Goal: Task Accomplishment & Management: Complete application form

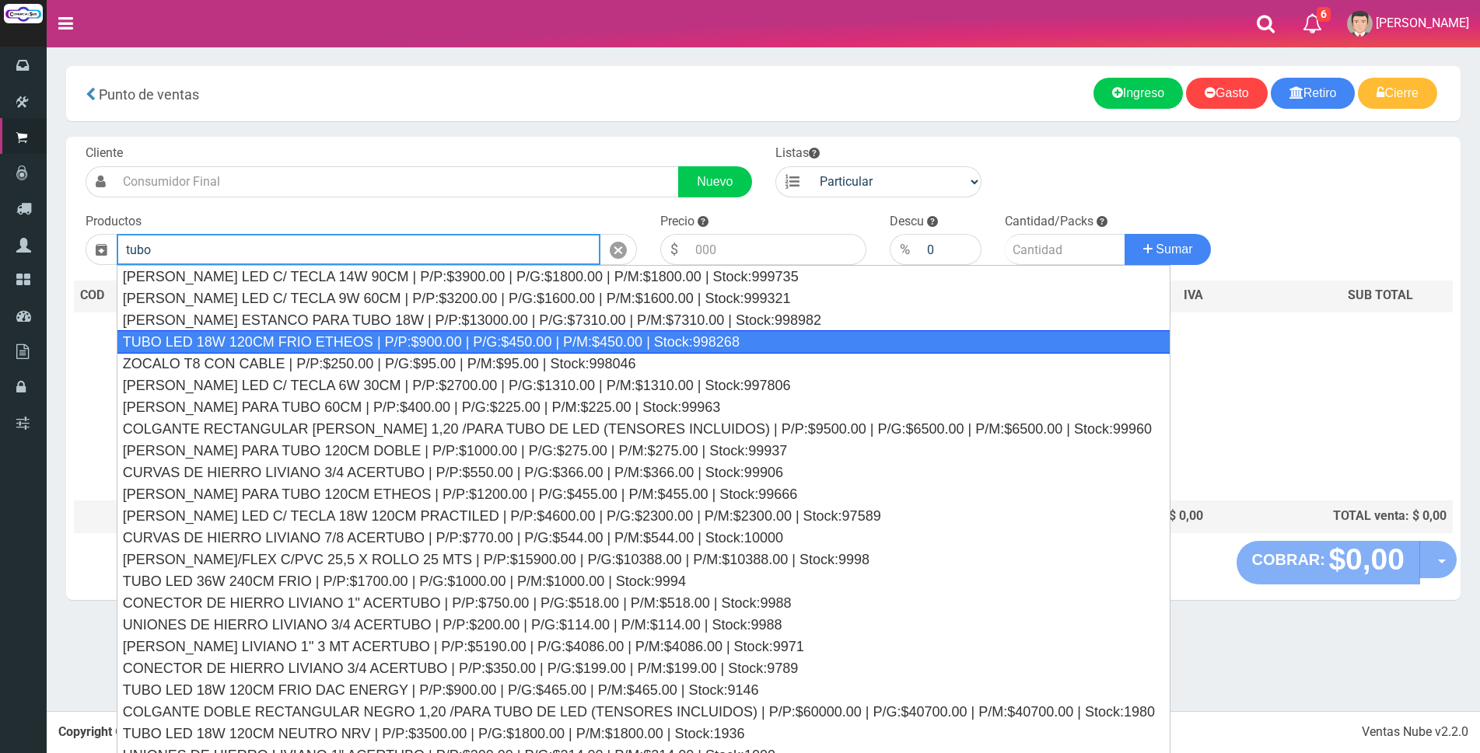
click at [458, 336] on div "TUBO LED 18W 120CM FRIO ETHEOS | P/P:$900.00 | P/G:$450.00 | P/M:$450.00 | Stoc…" at bounding box center [644, 341] width 1054 height 23
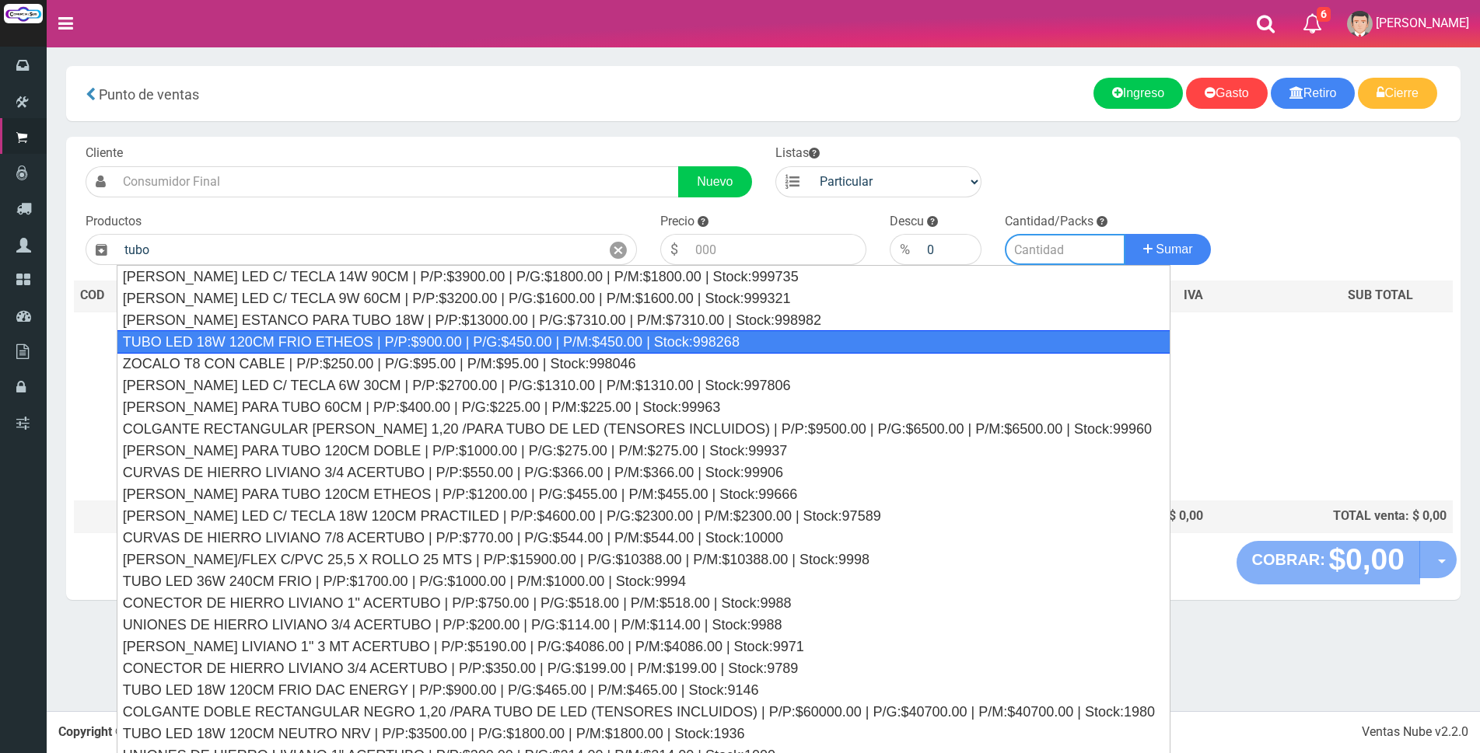
type input "TUBO LED 18W 120CM FRIO ETHEOS | P/P:$900.00 | P/G:$450.00 | P/M:$450.00 | Stoc…"
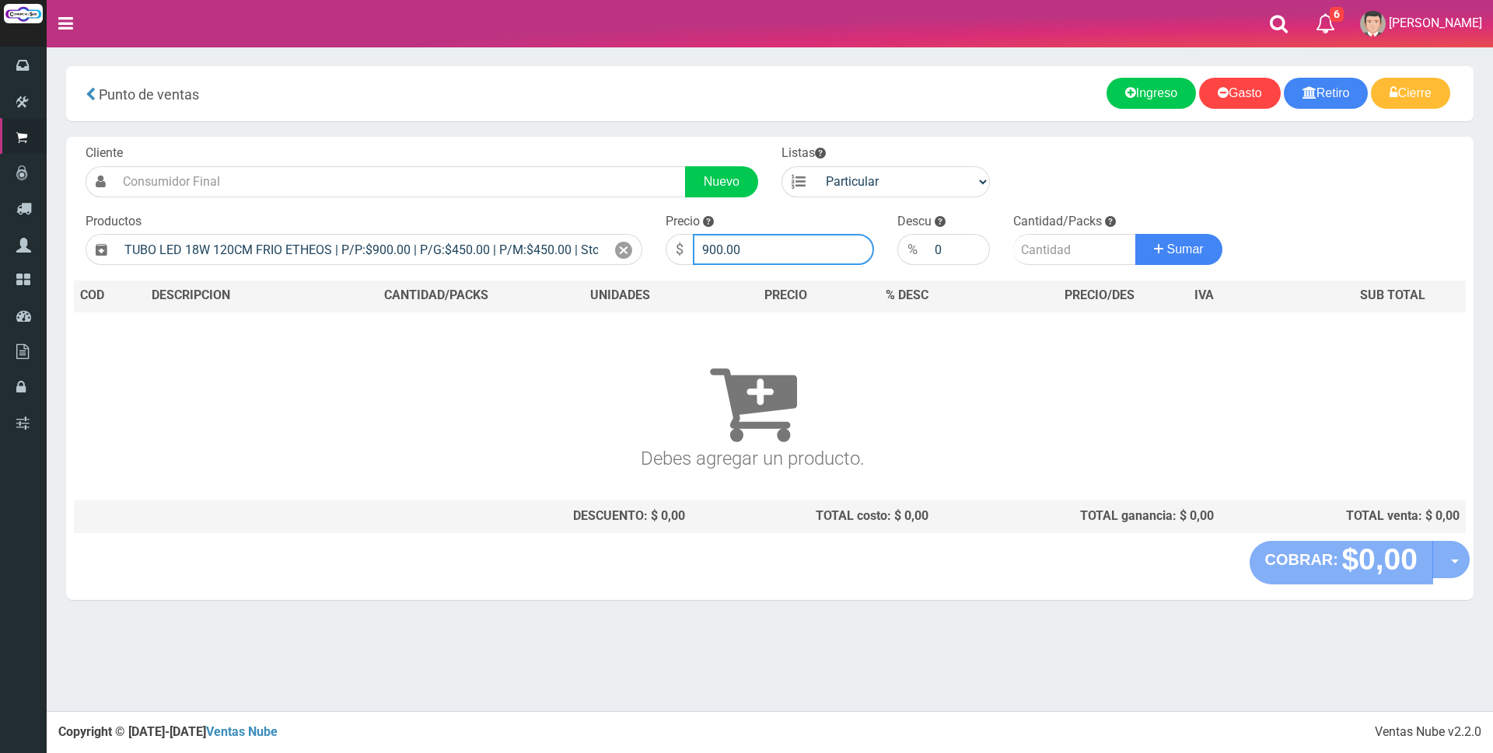
click at [789, 250] on input "900.00" at bounding box center [783, 249] width 181 height 31
type input "9"
type input "3"
type input "3200"
click at [1030, 254] on input "number" at bounding box center [1074, 249] width 123 height 31
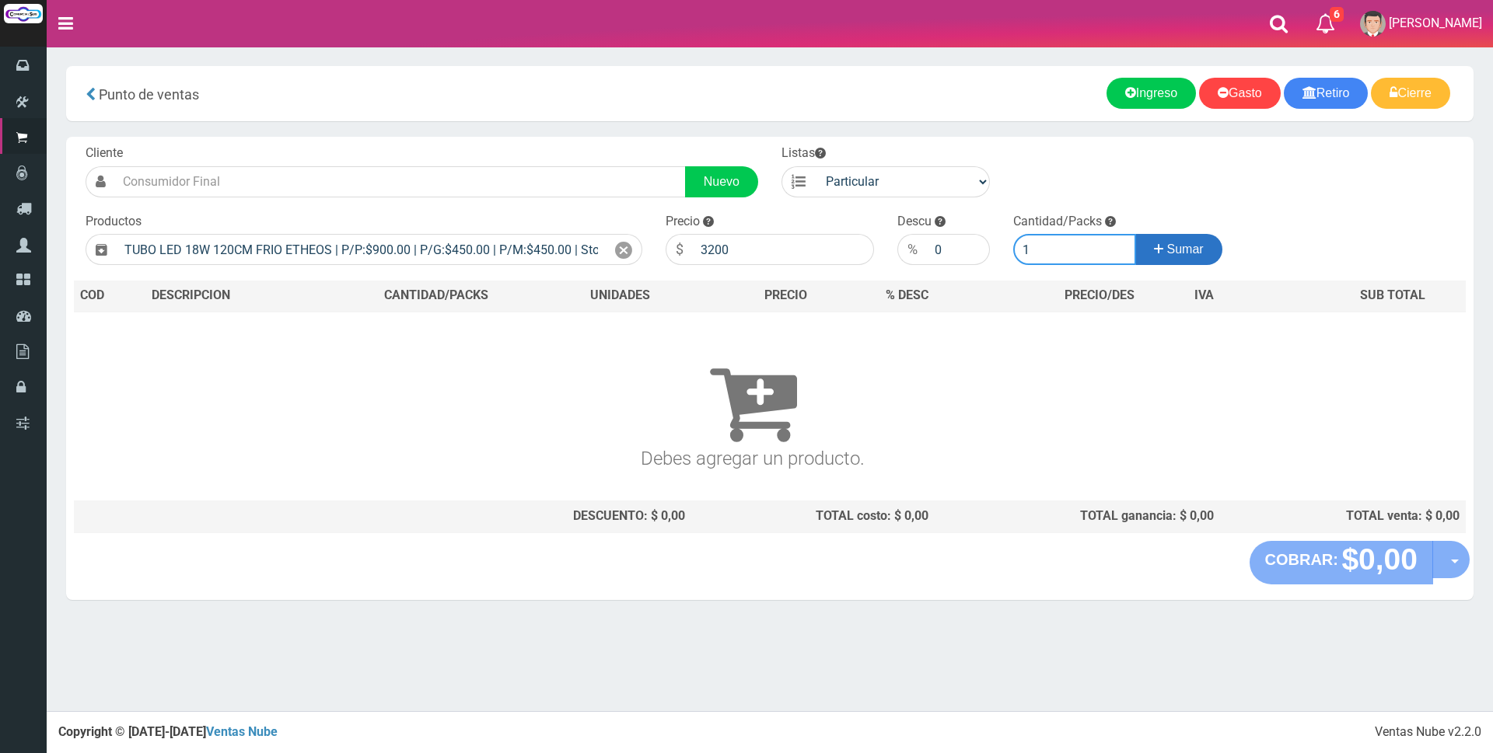
type input "1"
click at [1167, 251] on span "Sumar" at bounding box center [1185, 249] width 37 height 13
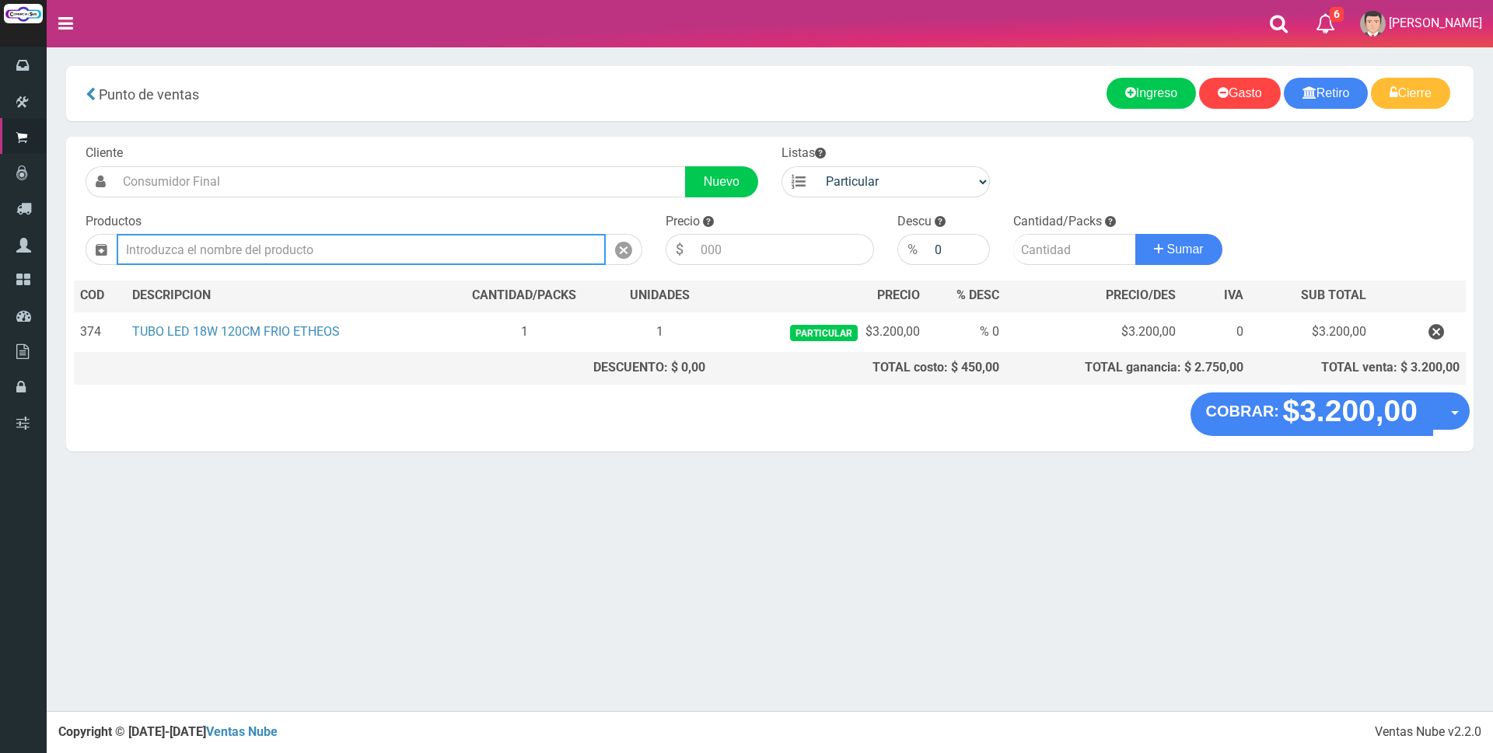
click at [425, 244] on input "text" at bounding box center [361, 249] width 489 height 31
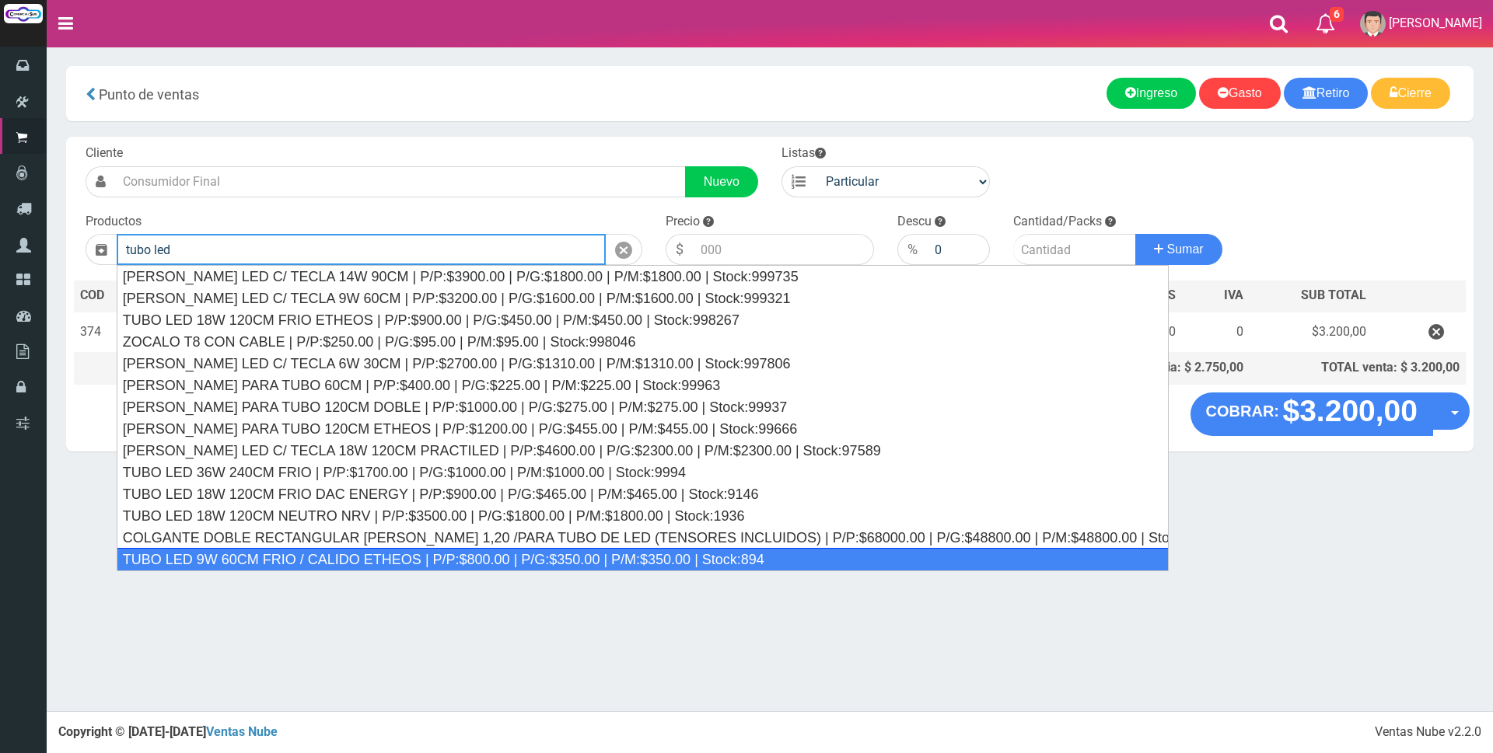
click at [327, 564] on div "TUBO LED 9W 60CM FRIO / CALIDO ETHEOS | P/P:$800.00 | P/G:$350.00 | P/M:$350.00…" at bounding box center [643, 559] width 1052 height 23
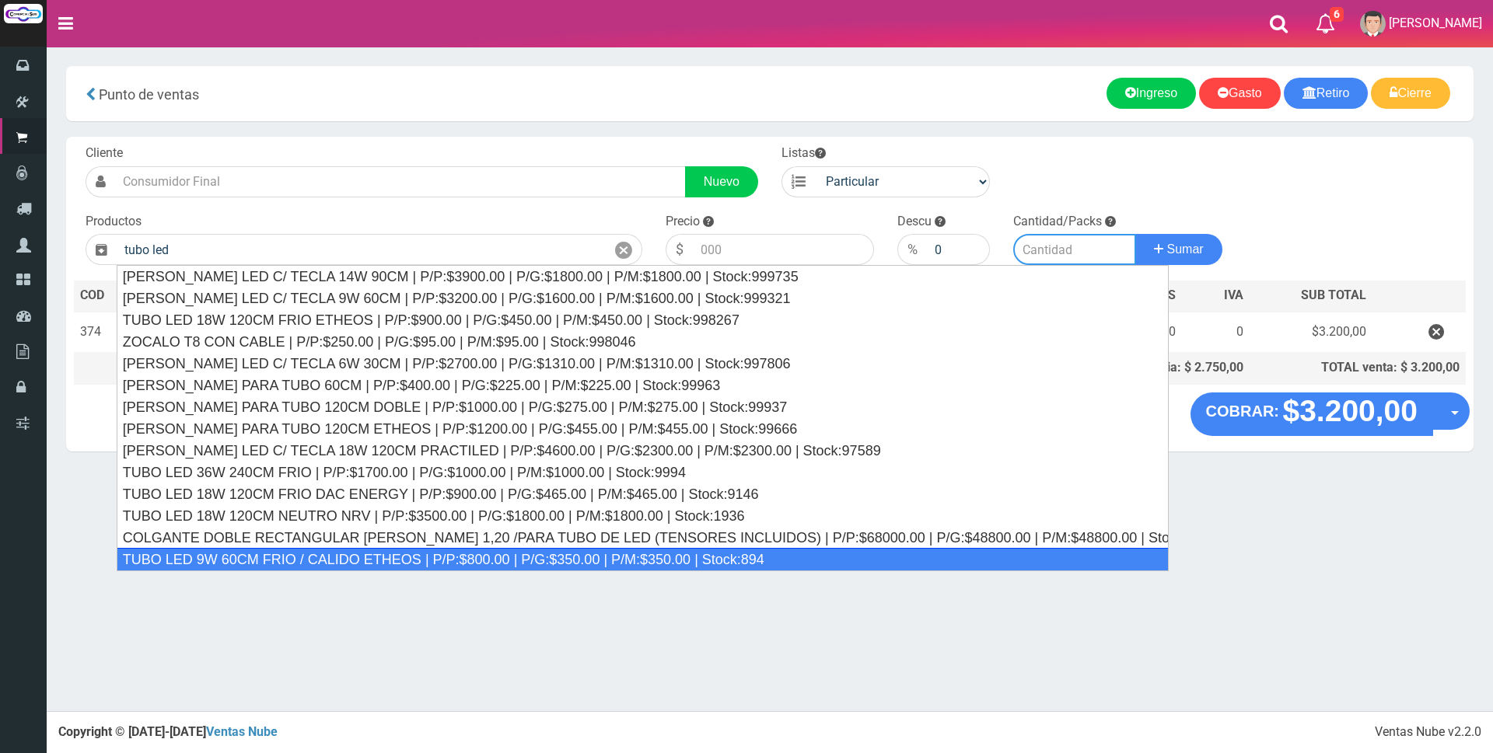
type input "TUBO LED 9W 60CM FRIO / CALIDO ETHEOS | P/P:$800.00 | P/G:$350.00 | P/M:$350.00…"
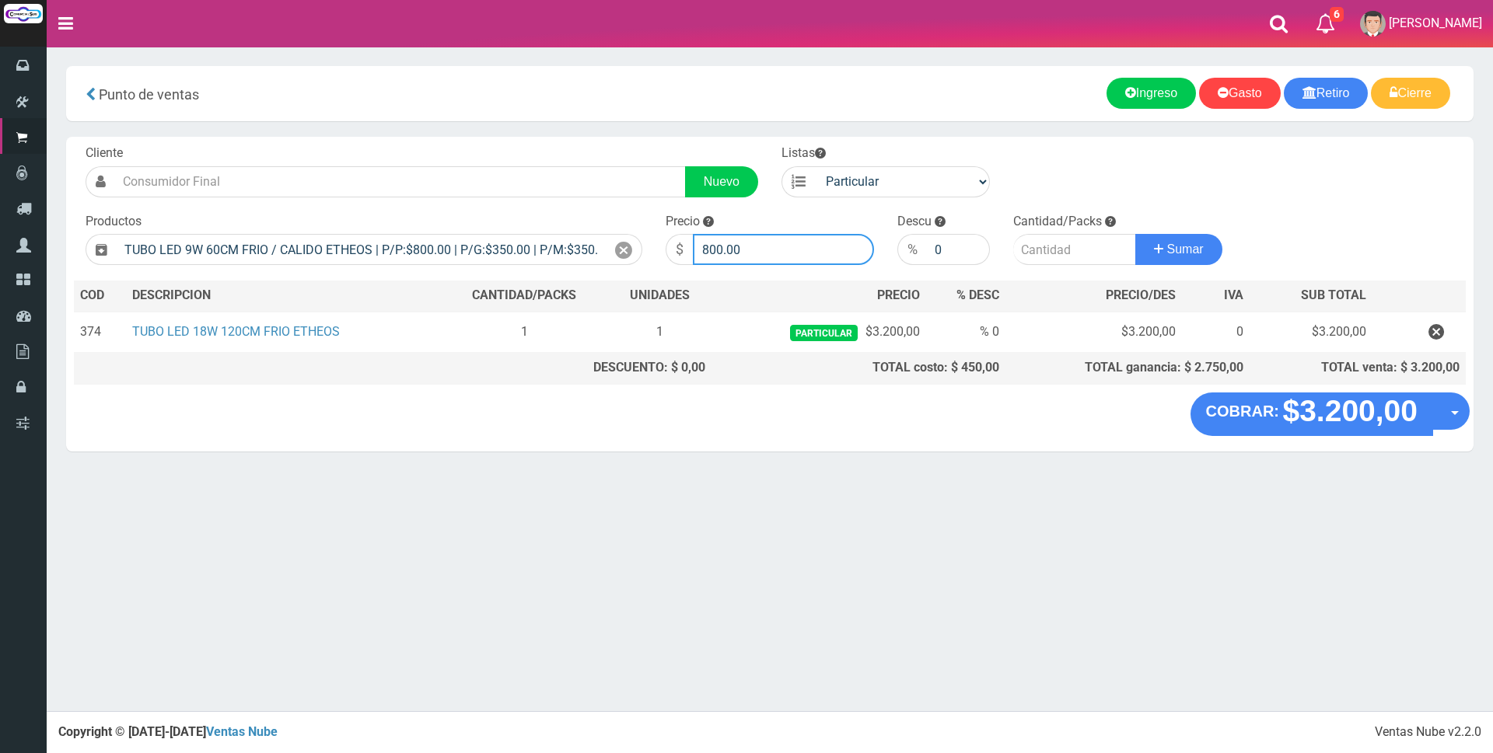
click at [762, 246] on input "800.00" at bounding box center [783, 249] width 181 height 31
type input "8"
type input "2900"
click at [1052, 251] on input "number" at bounding box center [1074, 249] width 123 height 31
type input "1"
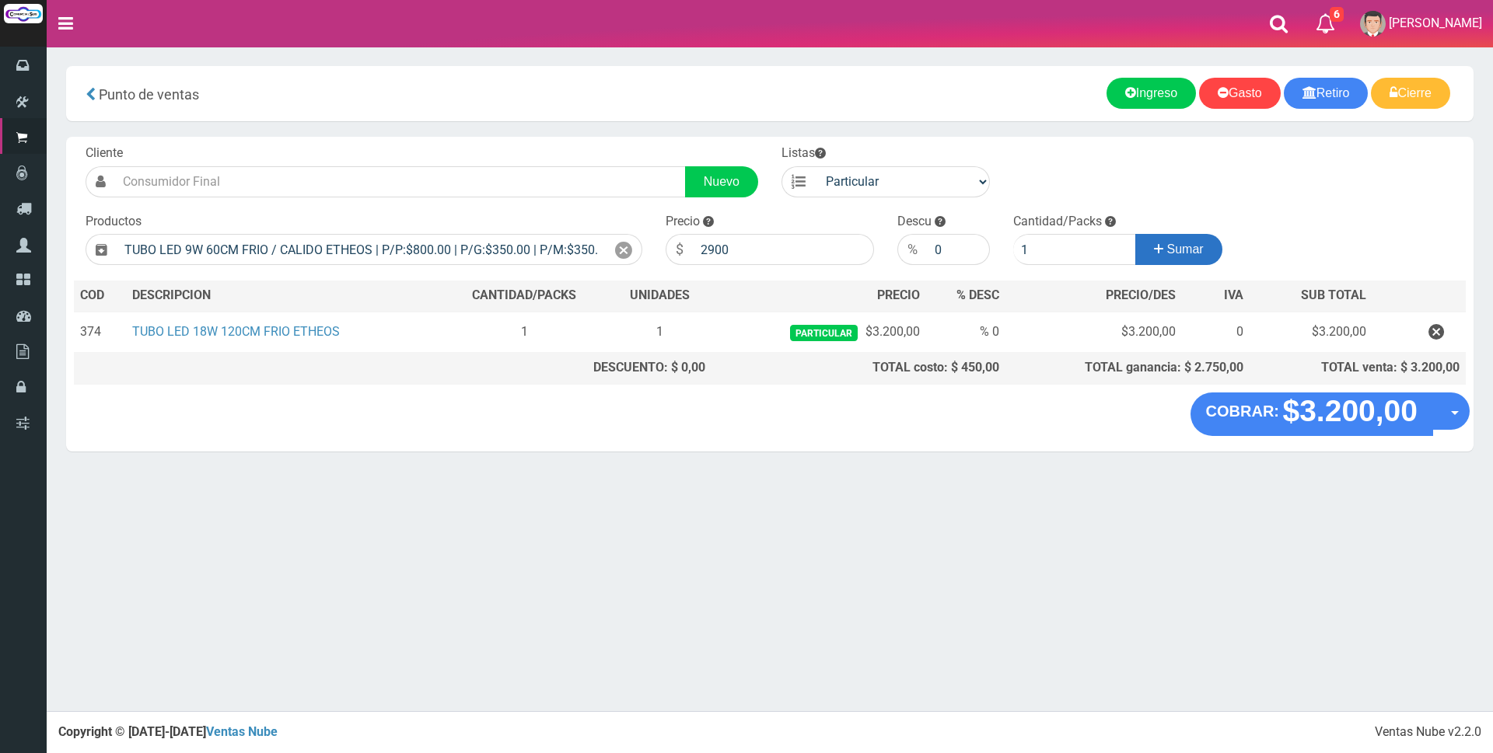
click at [1156, 244] on icon at bounding box center [1158, 249] width 9 height 23
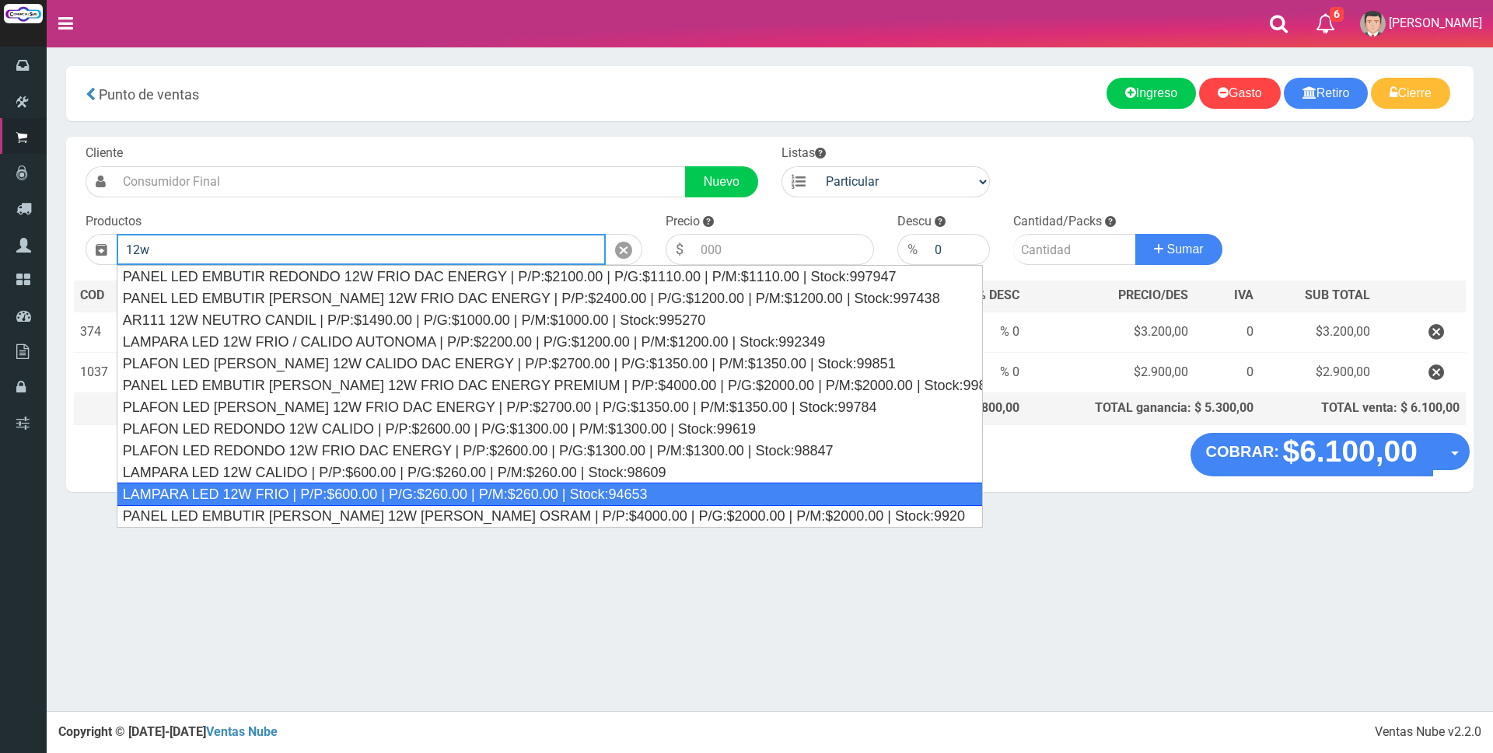
click at [569, 492] on div "LAMPARA LED 12W FRIO | P/P:$600.00 | P/G:$260.00 | P/M:$260.00 | Stock:94653" at bounding box center [550, 494] width 866 height 23
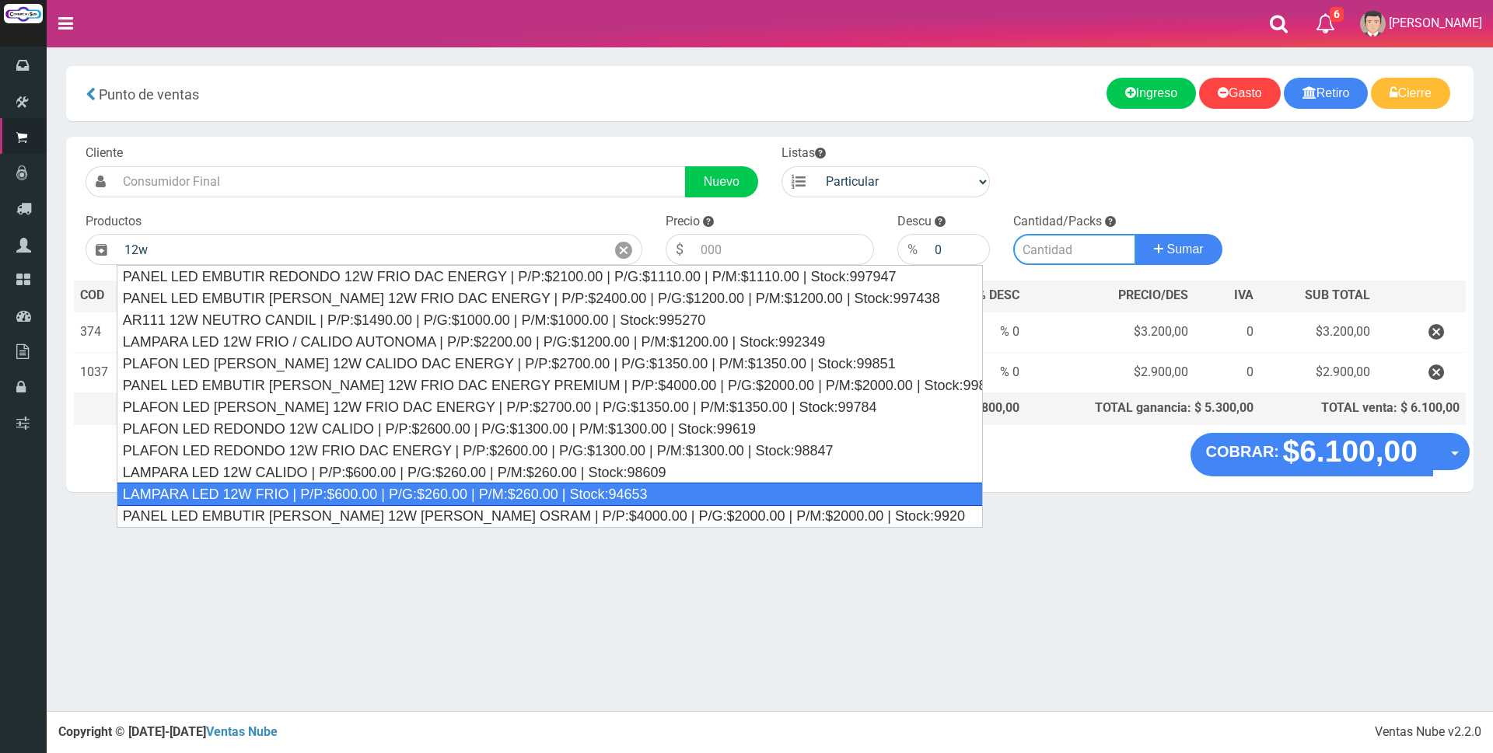
type input "LAMPARA LED 12W FRIO | P/P:$600.00 | P/G:$260.00 | P/M:$260.00 | Stock:94653"
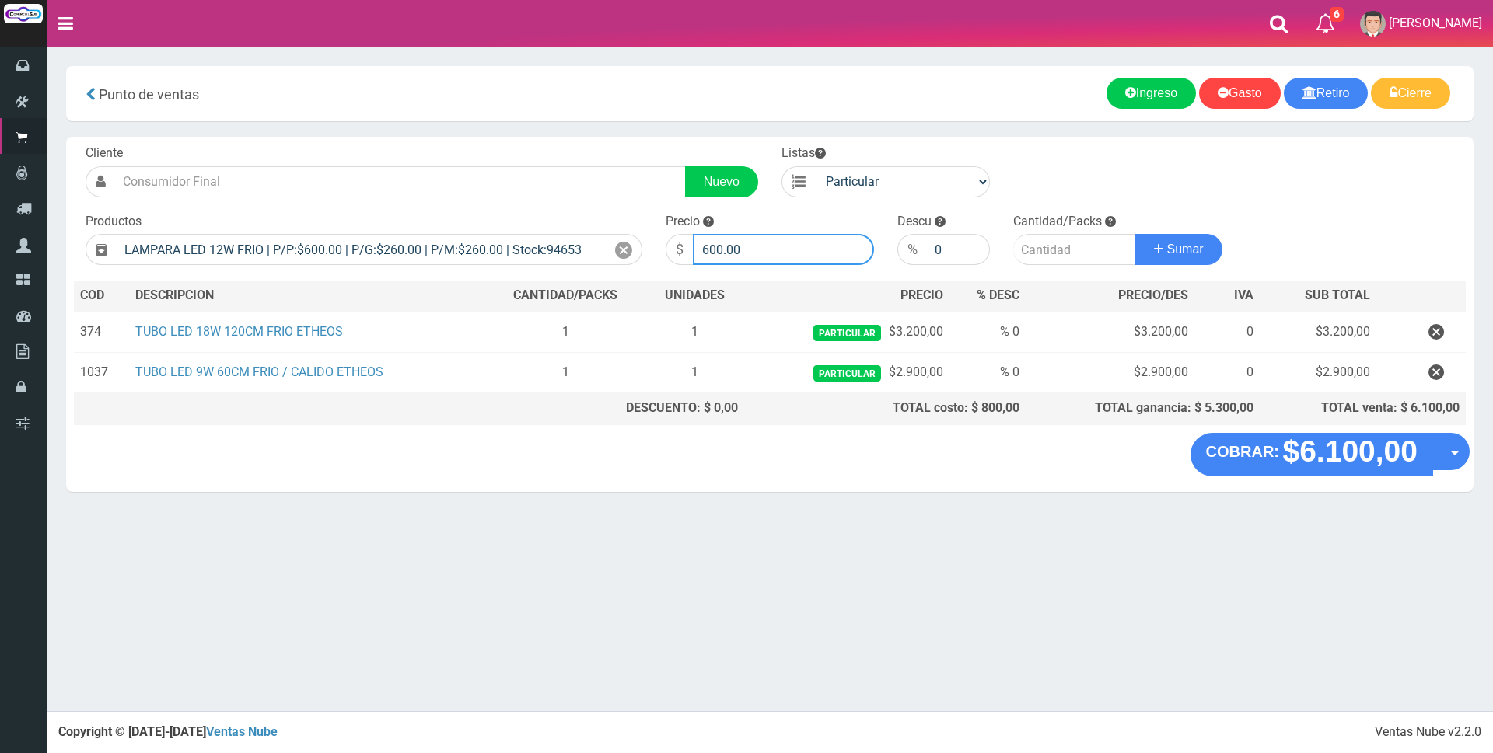
click at [770, 250] on input "600.00" at bounding box center [783, 249] width 181 height 31
type input "6"
type input "2400"
click at [1054, 249] on input "number" at bounding box center [1074, 249] width 123 height 31
type input "1"
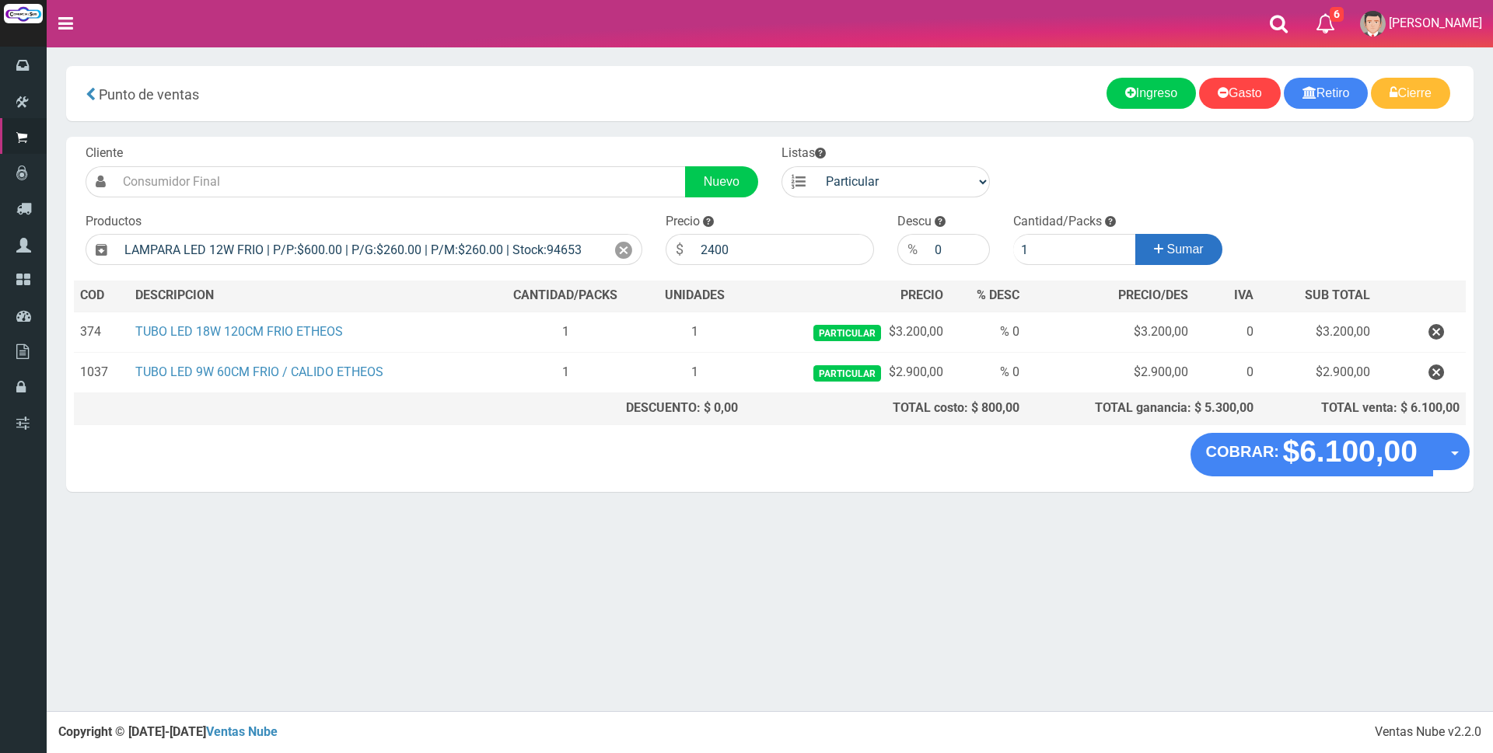
click at [1194, 241] on button "Sumar" at bounding box center [1178, 249] width 87 height 31
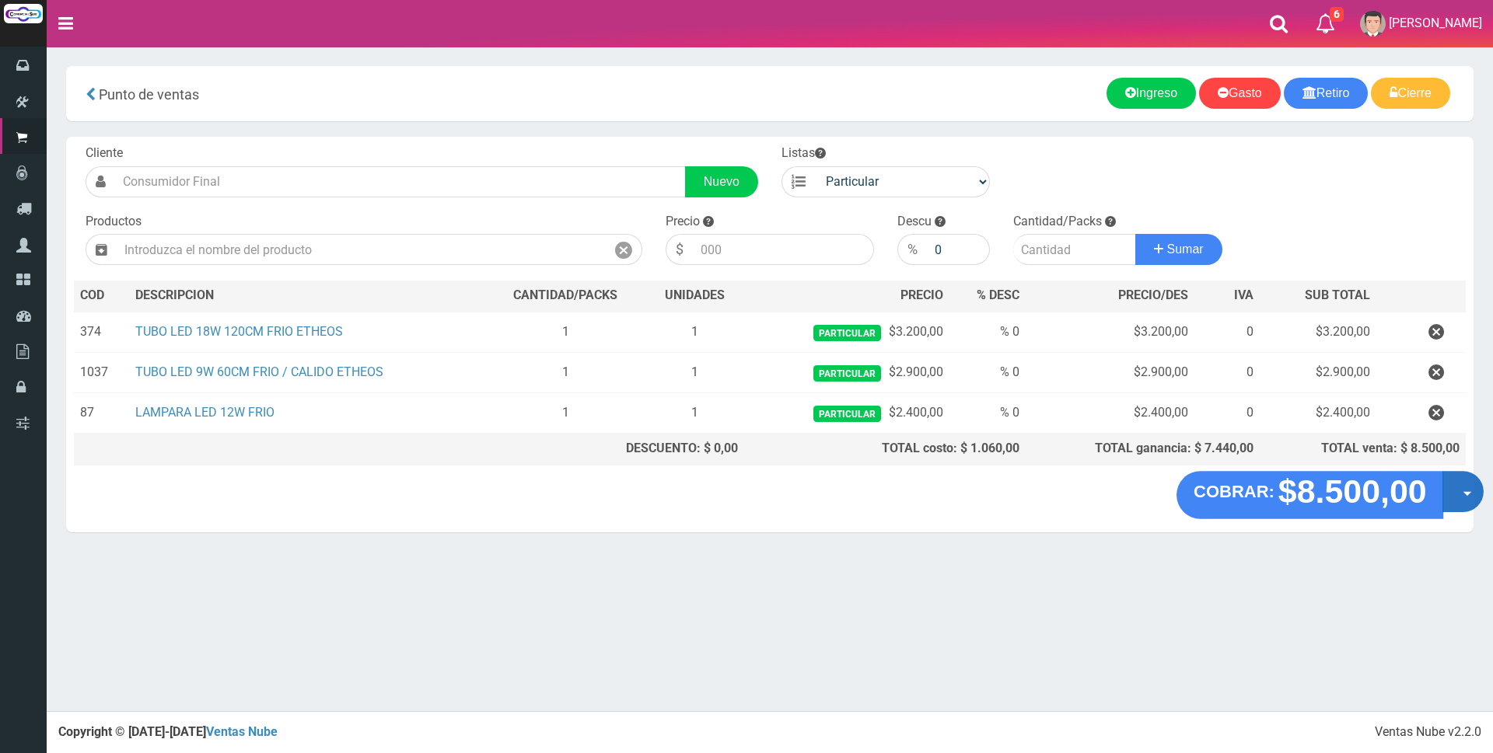
click at [1463, 494] on span "button" at bounding box center [1467, 494] width 9 height 5
click at [1455, 526] on link "Crear presupuesto" at bounding box center [1413, 533] width 139 height 36
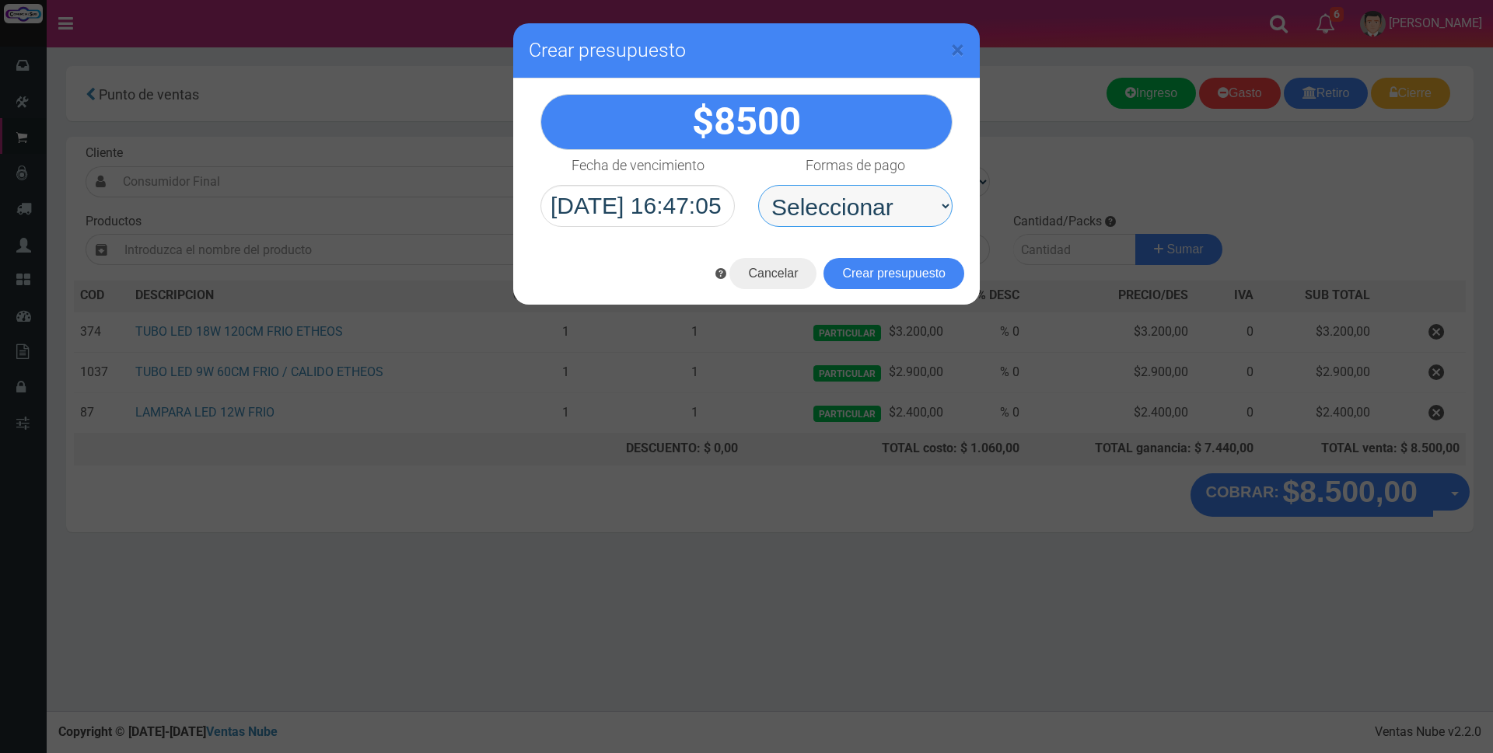
click at [849, 199] on select "Seleccionar Efectivo Tarjeta de Crédito Depósito Débito" at bounding box center [855, 206] width 194 height 42
select select "Depósito"
click at [758, 185] on select "Seleccionar Efectivo Tarjeta de Crédito Depósito Débito" at bounding box center [855, 206] width 194 height 42
click at [864, 270] on button "Crear presupuesto" at bounding box center [893, 273] width 141 height 31
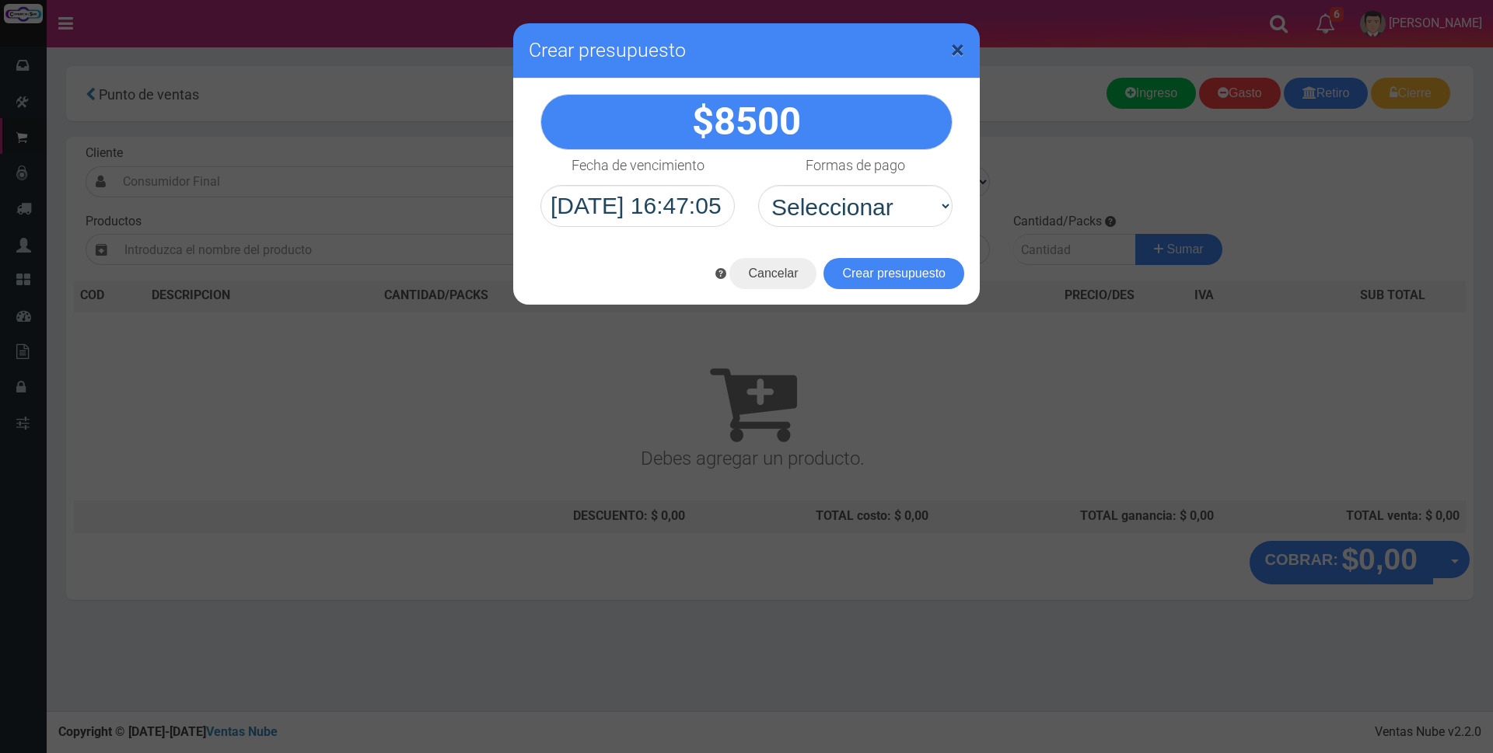
click at [954, 54] on span "×" at bounding box center [957, 50] width 13 height 30
